Goal: Communication & Community: Answer question/provide support

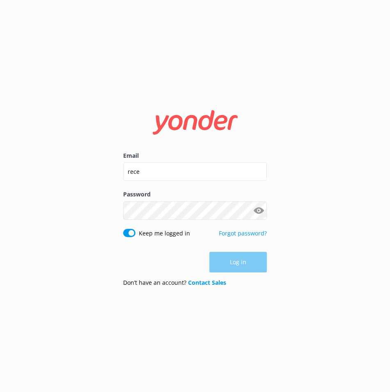
type input "[EMAIL_ADDRESS][DOMAIN_NAME]"
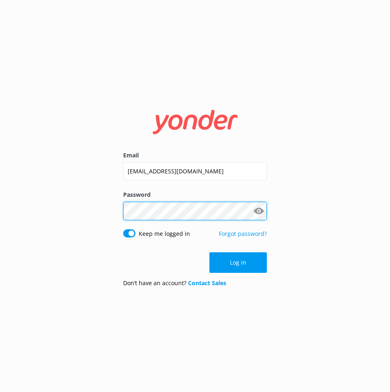
click button "Log in" at bounding box center [237, 262] width 57 height 21
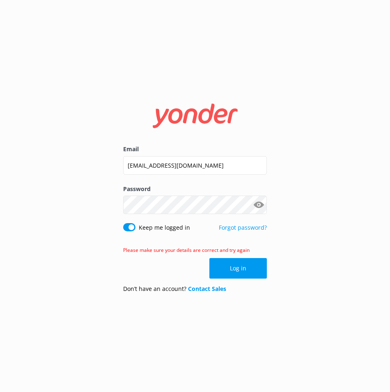
click at [259, 206] on button "Show password" at bounding box center [258, 205] width 16 height 16
click at [6, 222] on div "Email [EMAIL_ADDRESS][DOMAIN_NAME] Password Show password Keep me logged in For…" at bounding box center [195, 196] width 390 height 392
click at [201, 216] on div "Password Show password" at bounding box center [195, 203] width 144 height 39
click button "Log in" at bounding box center [237, 268] width 57 height 21
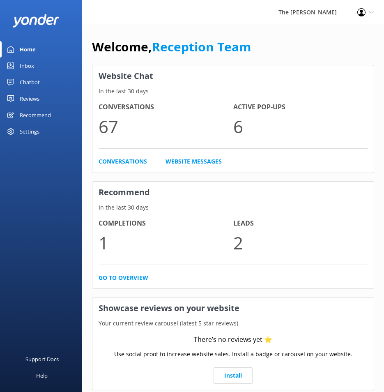
click at [30, 65] on div "Inbox" at bounding box center [27, 65] width 14 height 16
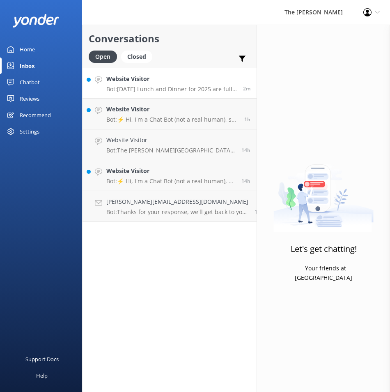
click at [160, 76] on h4 "Website Visitor" at bounding box center [171, 78] width 131 height 9
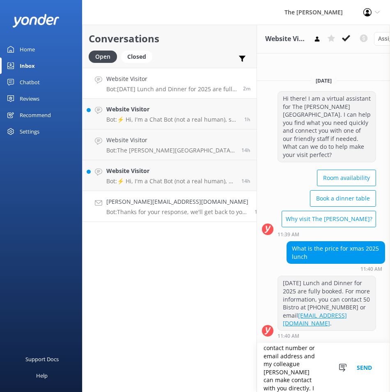
scroll to position [54, 0]
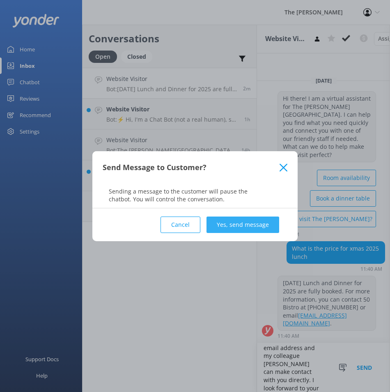
type textarea "Good Morning, Thank you for your recent enquiry. Please provide either a valid …"
click at [256, 224] on button "Yes, send message" at bounding box center [242, 224] width 73 height 16
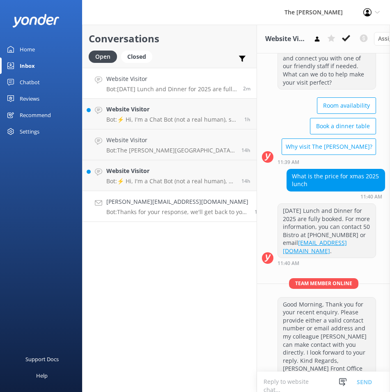
scroll to position [71, 0]
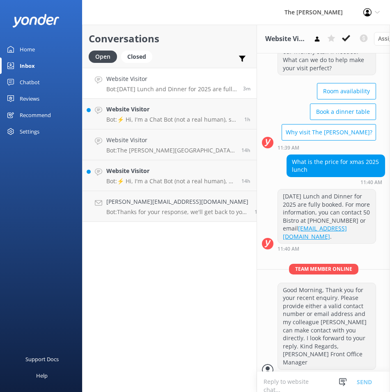
click at [197, 86] on p "Bot: [DATE] Lunch and Dinner for 2025 are fully booked. For more information, y…" at bounding box center [171, 88] width 131 height 7
click at [180, 311] on div "Conversations Open Closed Important Converted Assigned to me Unassigned Website…" at bounding box center [169, 208] width 175 height 367
click at [178, 221] on link "[PERSON_NAME][EMAIL_ADDRESS][DOMAIN_NAME] Bot: Thanks for your response, we'll …" at bounding box center [169, 206] width 174 height 31
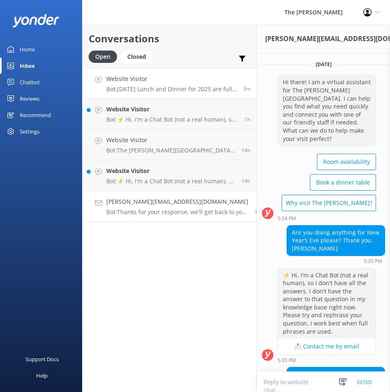
drag, startPoint x: 157, startPoint y: 82, endPoint x: 205, endPoint y: 96, distance: 50.2
click at [158, 82] on h4 "Website Visitor" at bounding box center [171, 78] width 131 height 9
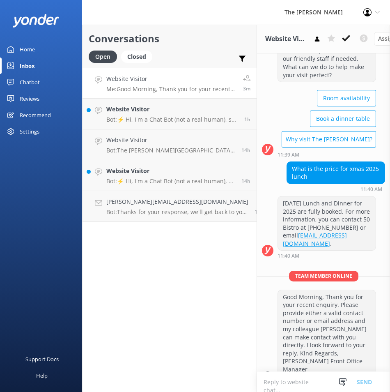
scroll to position [71, 0]
